Goal: Information Seeking & Learning: Learn about a topic

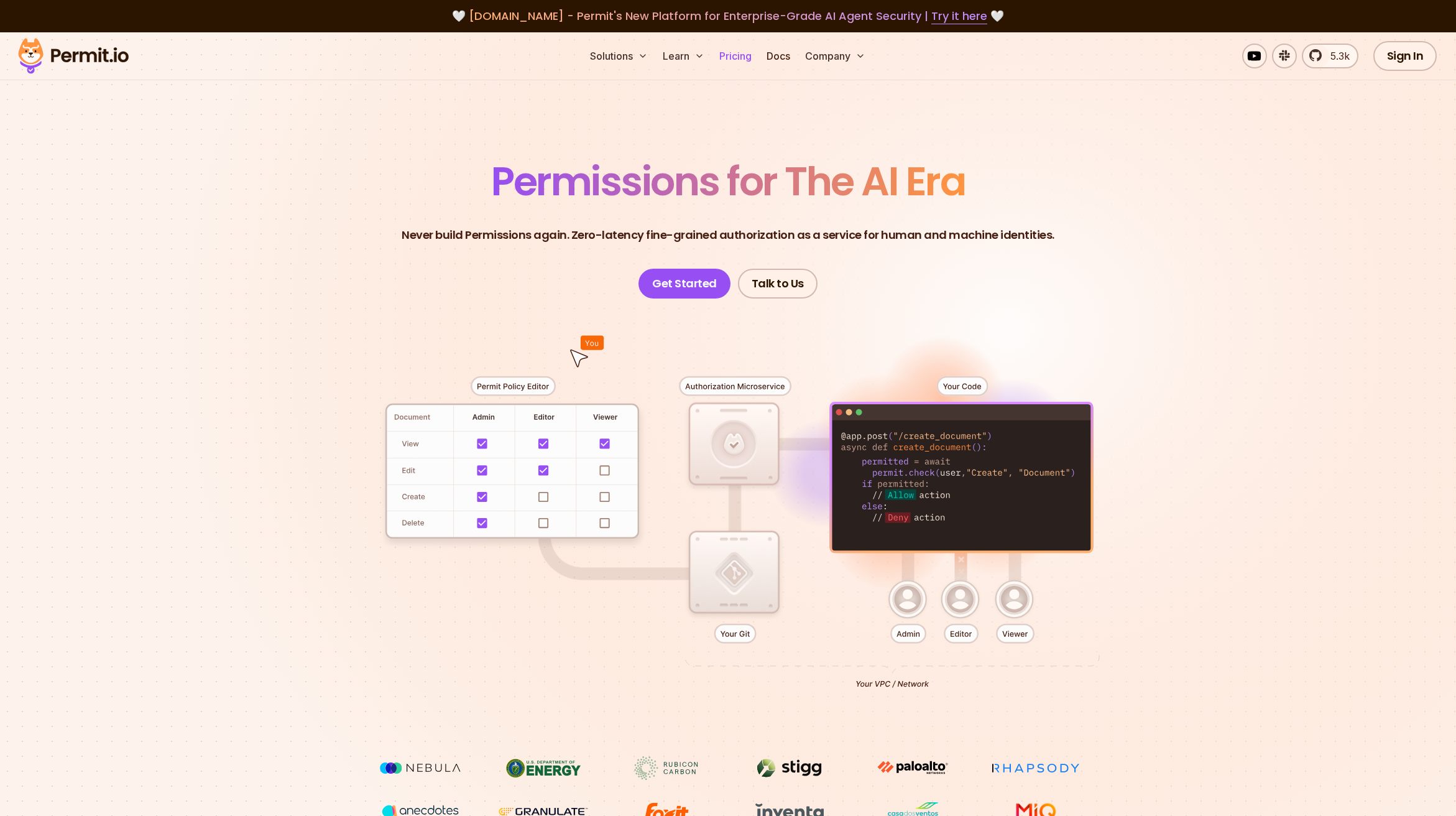
click at [731, 60] on link "Pricing" at bounding box center [735, 56] width 42 height 24
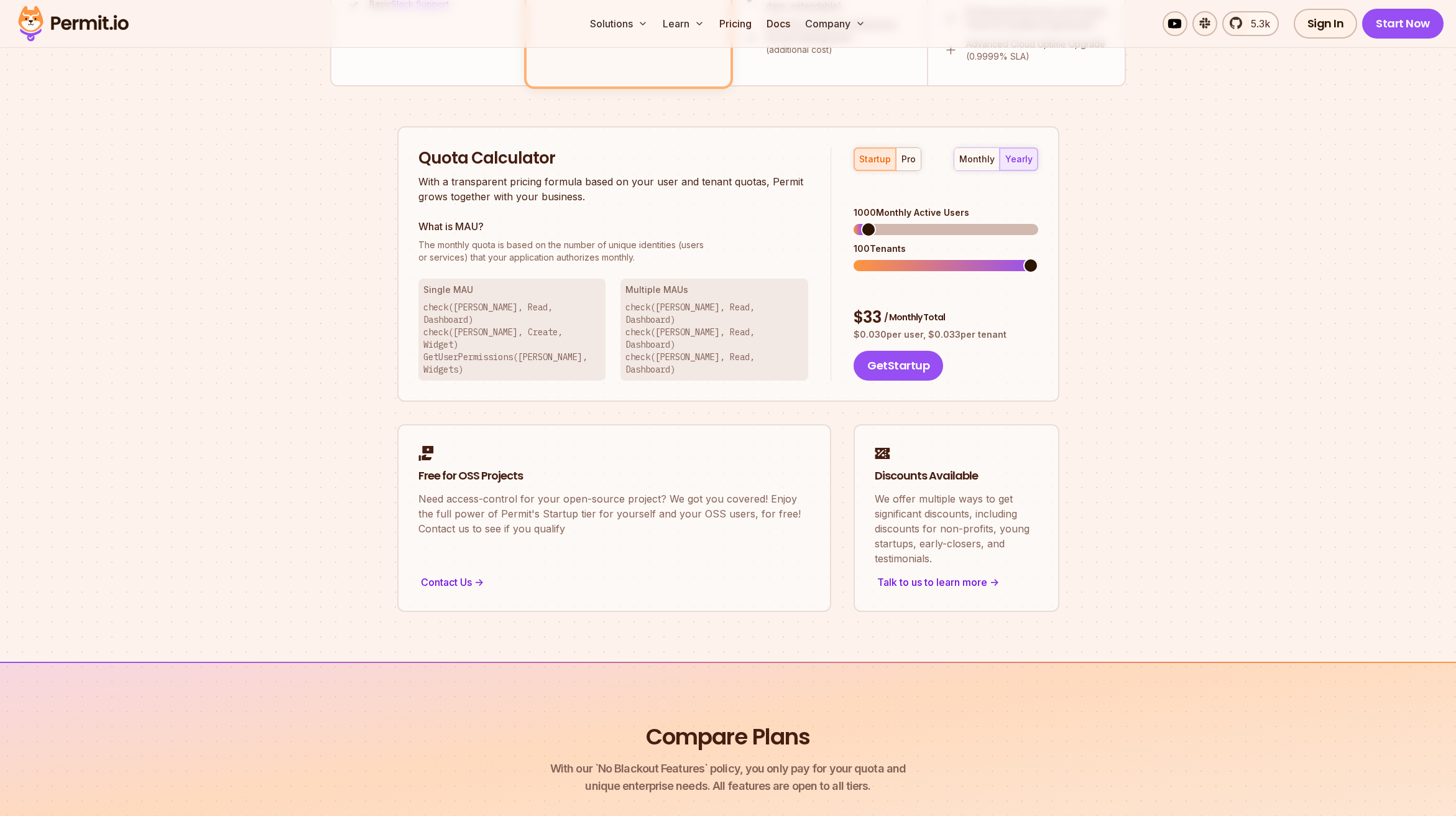
scroll to position [684, 0]
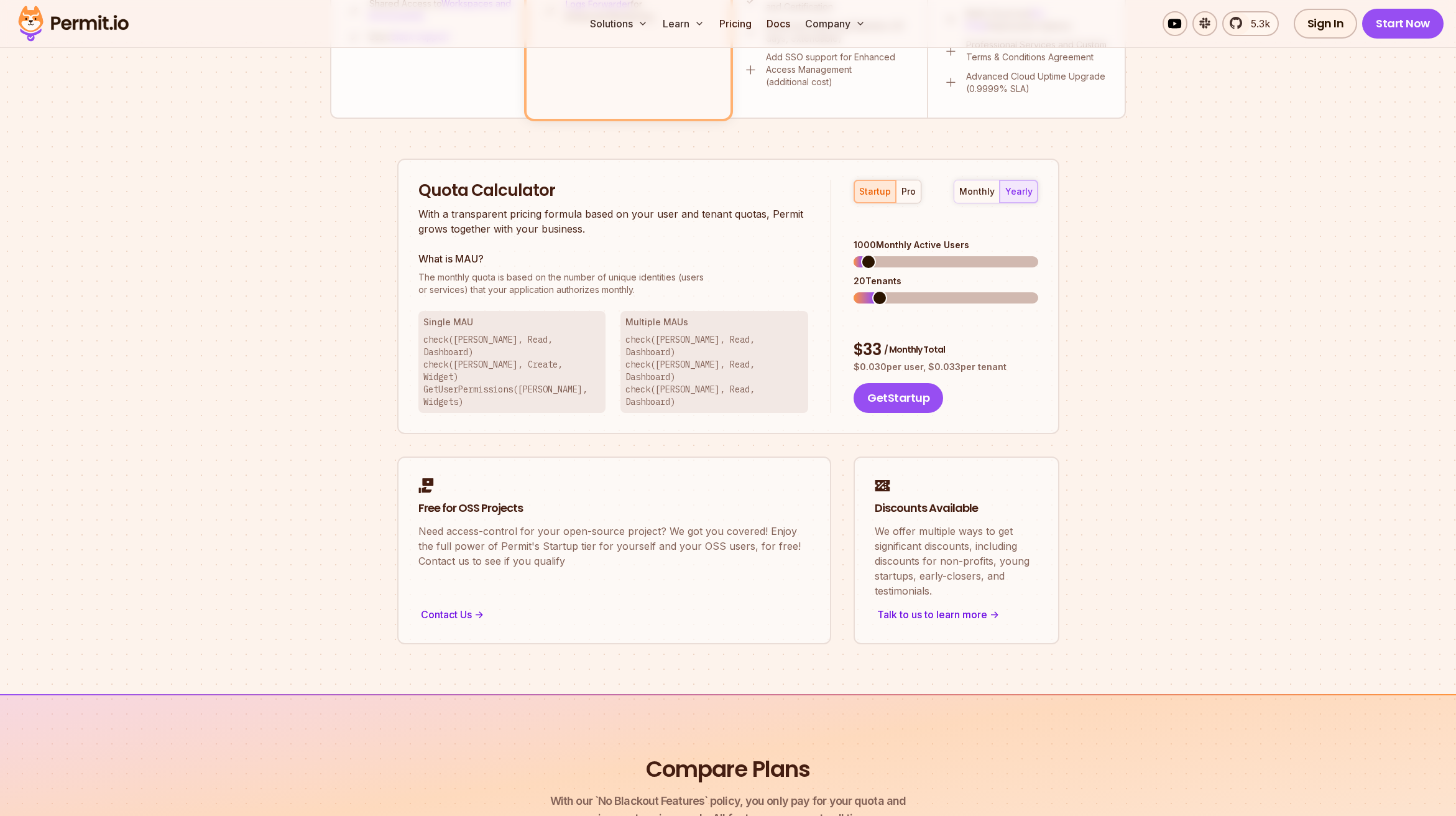
click at [876, 291] on span at bounding box center [880, 298] width 15 height 15
click at [895, 254] on span at bounding box center [899, 262] width 15 height 15
click at [872, 291] on span at bounding box center [880, 298] width 15 height 15
click at [863, 291] on span at bounding box center [861, 298] width 15 height 15
click at [1038, 254] on span at bounding box center [1031, 262] width 15 height 15
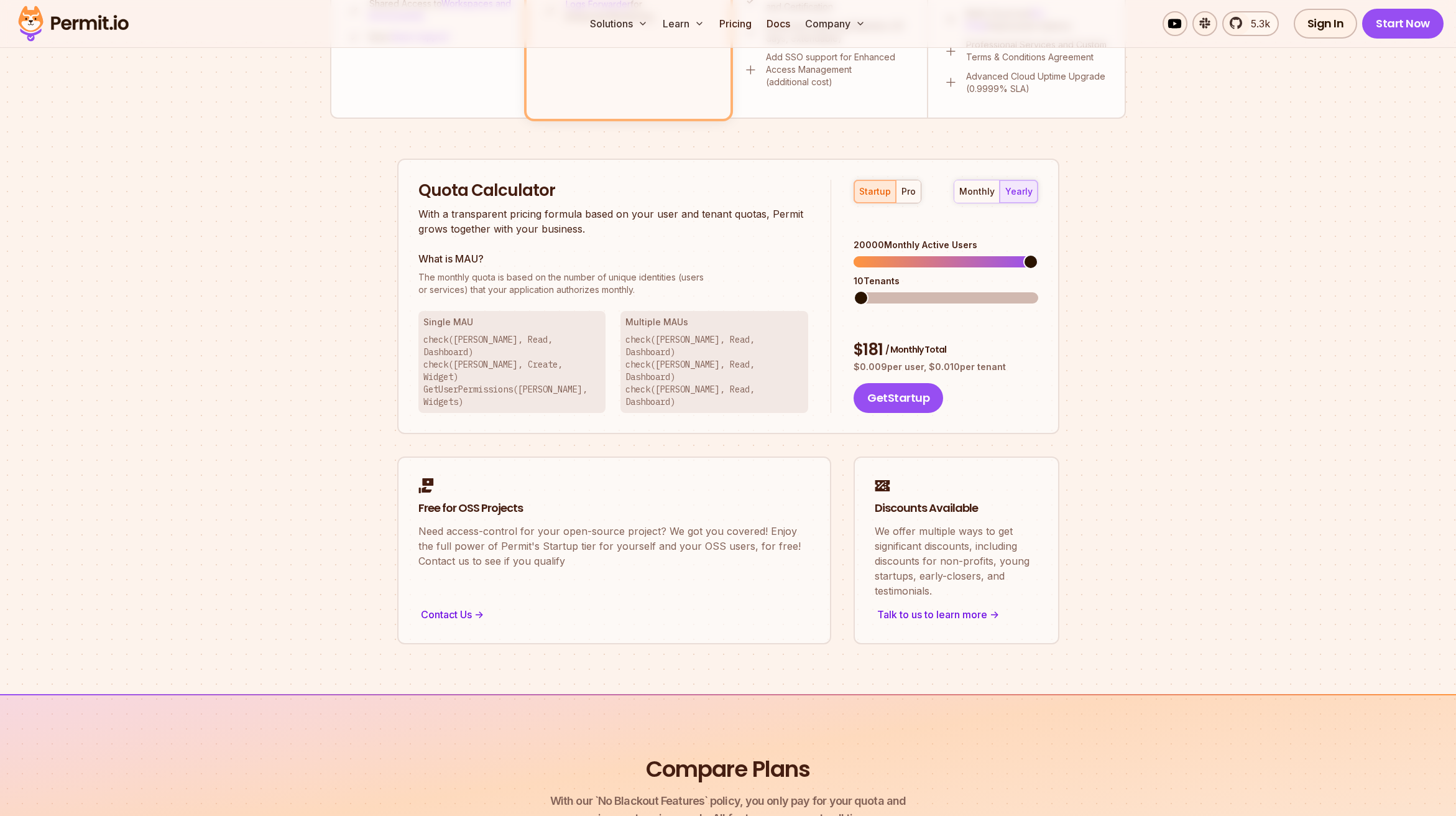
click at [854, 291] on span at bounding box center [861, 298] width 15 height 15
click at [973, 192] on div "monthly" at bounding box center [977, 191] width 36 height 12
click at [903, 192] on div "pro" at bounding box center [908, 191] width 14 height 12
click at [862, 294] on span at bounding box center [870, 298] width 15 height 15
drag, startPoint x: 925, startPoint y: 250, endPoint x: 840, endPoint y: 240, distance: 85.6
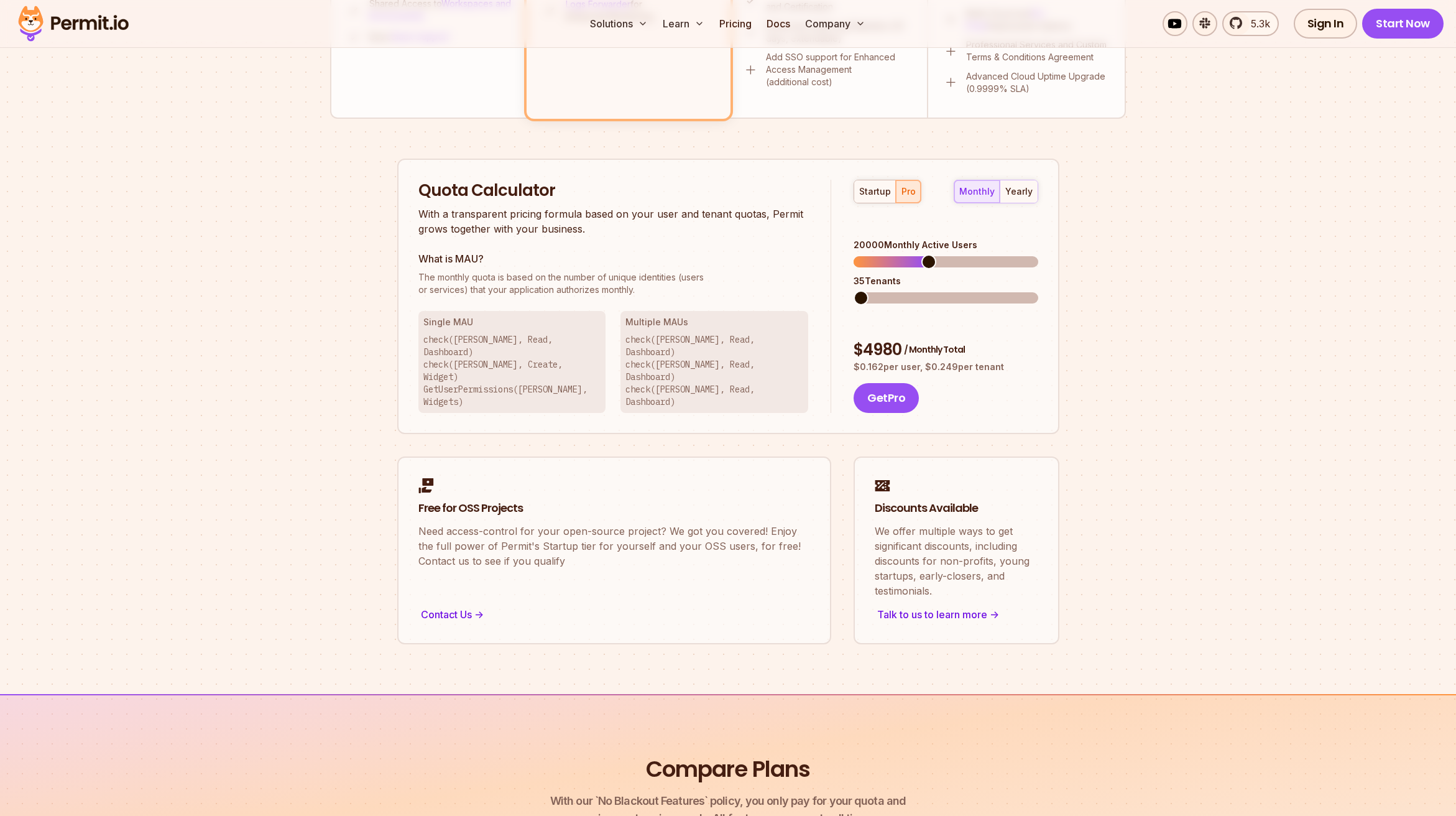
click at [840, 240] on div "startup pro monthly yearly 20000 Monthly Active Users 35 Tenants $ 4980 / Month…" at bounding box center [934, 296] width 206 height 233
drag, startPoint x: 888, startPoint y: 234, endPoint x: 870, endPoint y: 240, distance: 19.0
click at [870, 240] on div "20000 Monthly Active Users" at bounding box center [946, 253] width 184 height 28
click at [897, 255] on span at bounding box center [904, 262] width 15 height 15
click at [854, 291] on span at bounding box center [861, 298] width 15 height 15
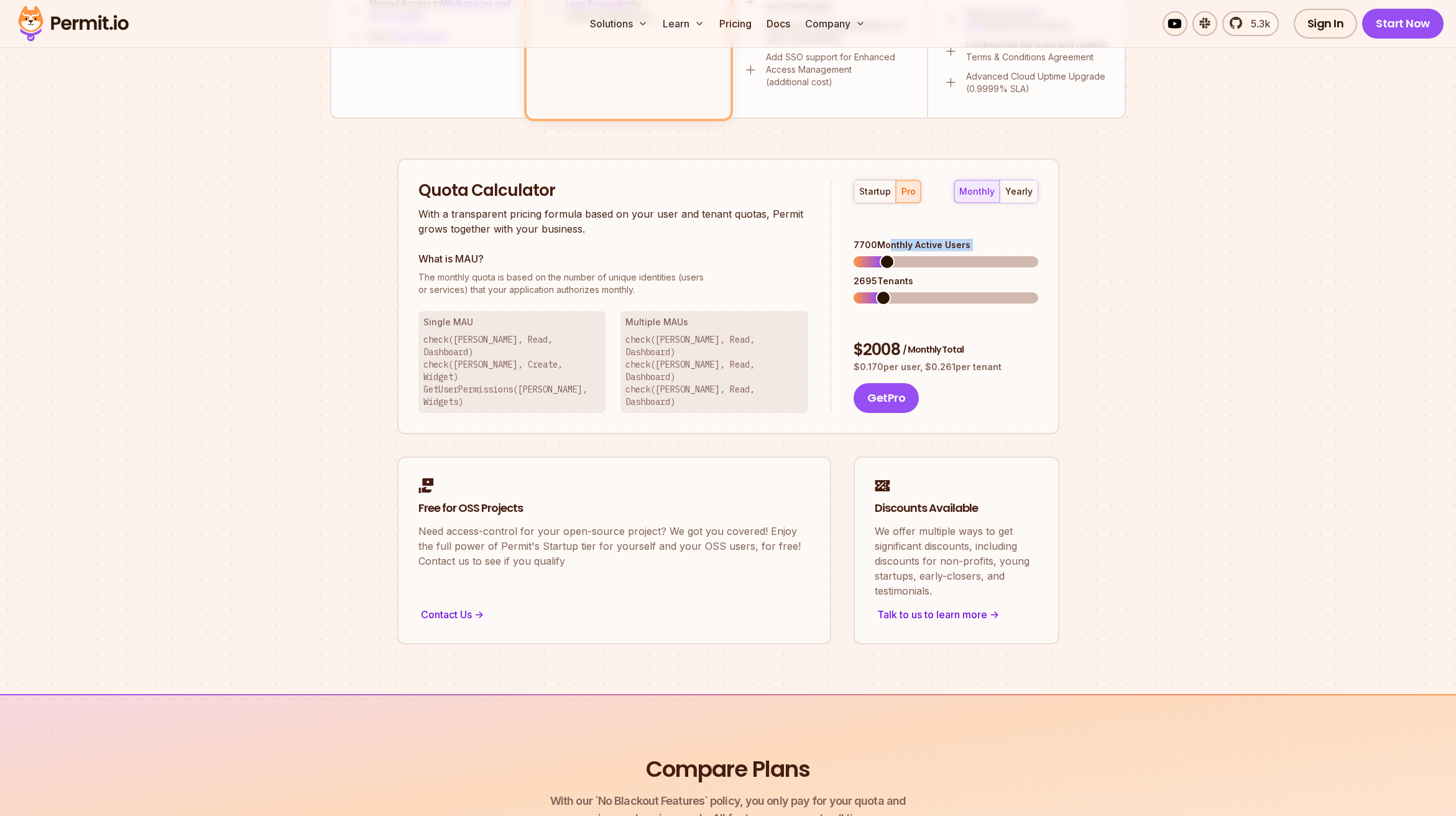
click at [880, 254] on span at bounding box center [888, 262] width 15 height 15
click at [878, 183] on button "startup" at bounding box center [875, 192] width 41 height 23
drag, startPoint x: 1095, startPoint y: 245, endPoint x: 1108, endPoint y: 263, distance: 22.2
click at [1096, 246] on div "Permit Pricing From Free to Predictable Scaling From a startup with 100 users t…" at bounding box center [728, 56] width 796 height 1176
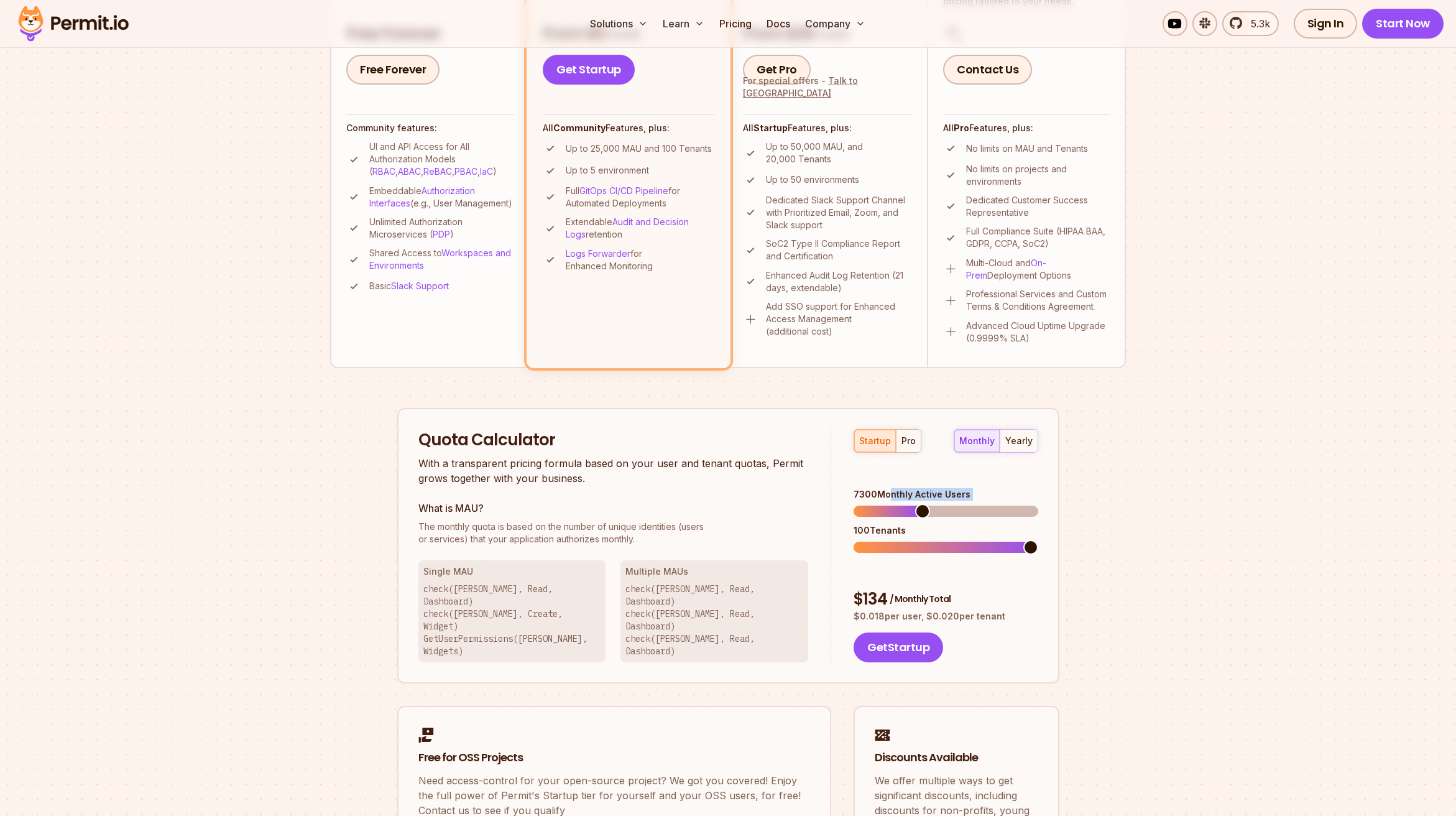
scroll to position [435, 0]
click at [863, 503] on span at bounding box center [869, 510] width 15 height 15
click at [875, 503] on span at bounding box center [881, 510] width 15 height 15
click at [858, 539] on span at bounding box center [861, 547] width 15 height 15
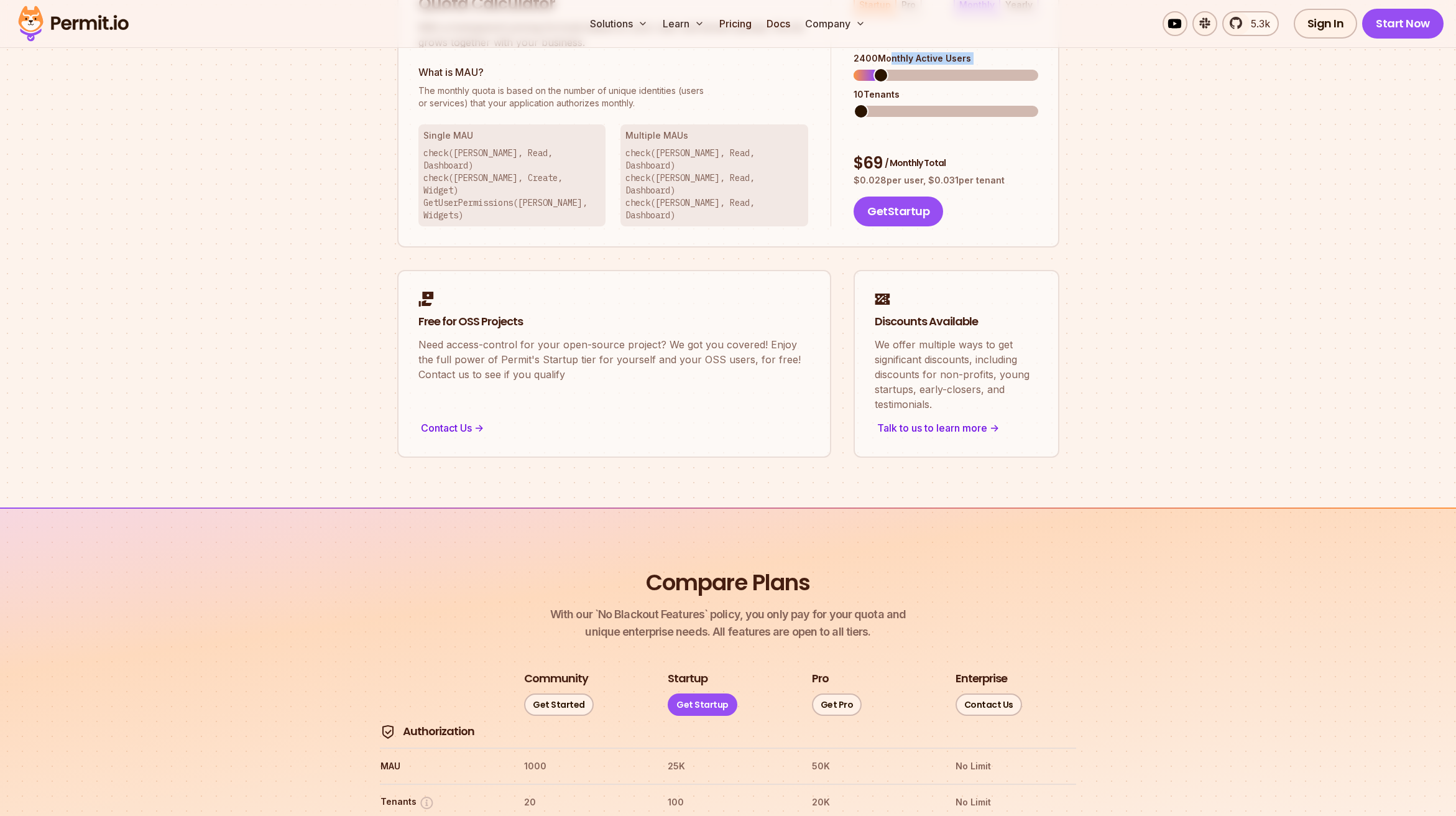
scroll to position [497, 0]
